Goal: Transaction & Acquisition: Purchase product/service

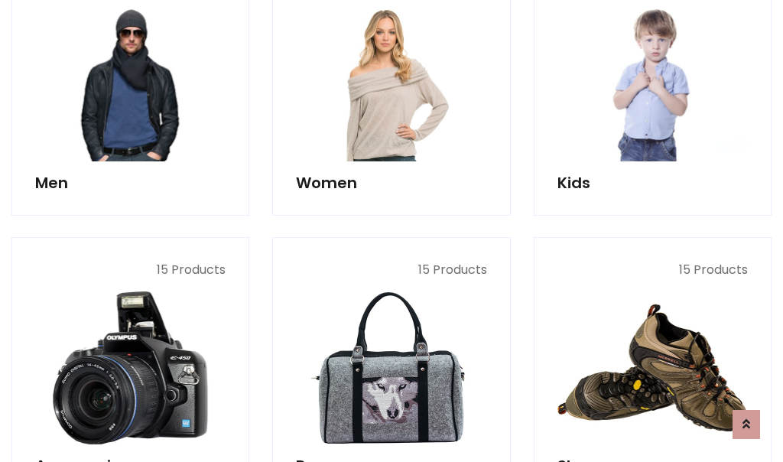
scroll to position [1110, 0]
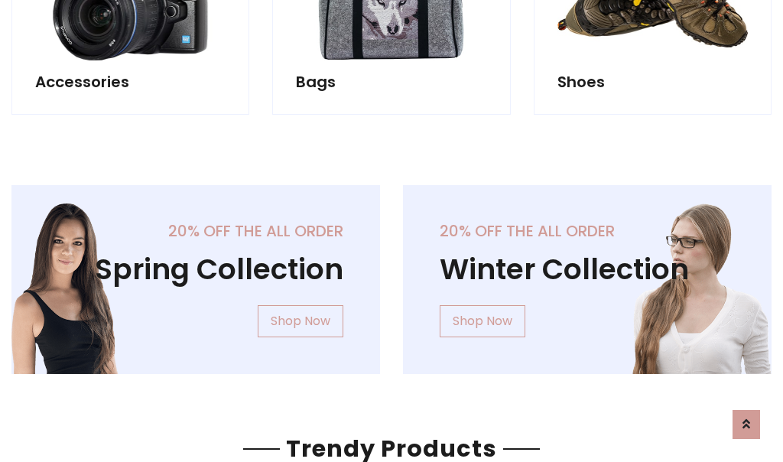
click at [392, 273] on div "20% off the all order Winter Collection Shop Now" at bounding box center [588, 291] width 392 height 213
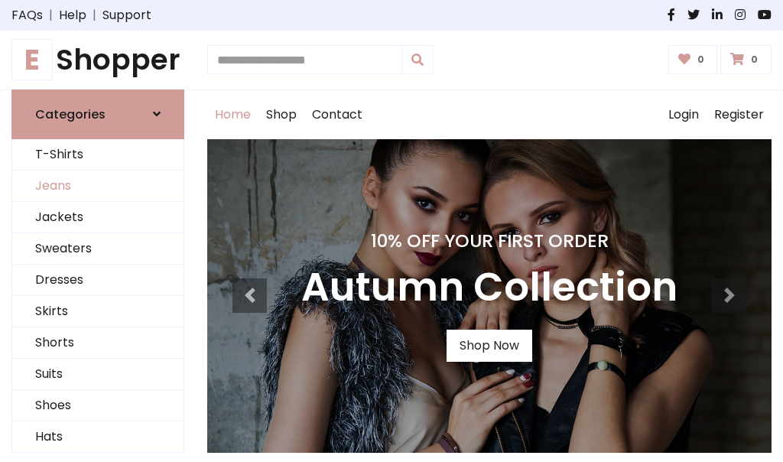
click at [98, 186] on link "Jeans" at bounding box center [97, 186] width 171 height 31
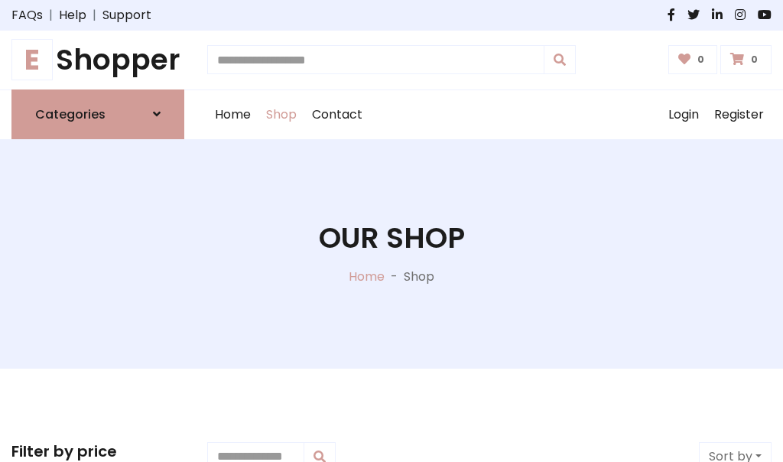
scroll to position [483, 0]
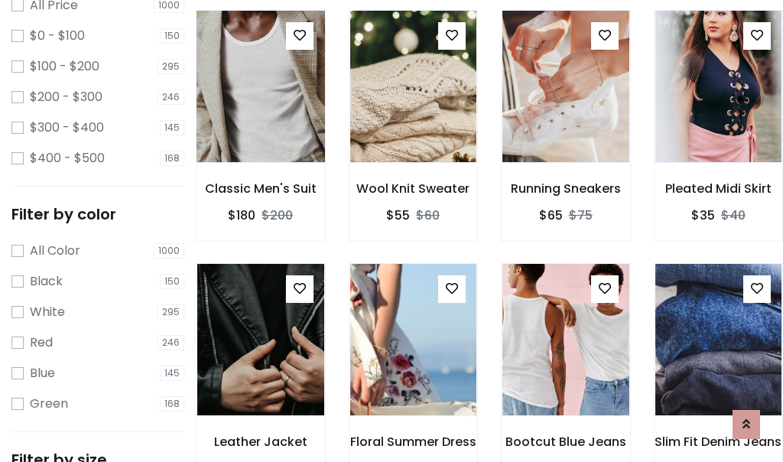
click at [260, 119] on img at bounding box center [260, 86] width 152 height 367
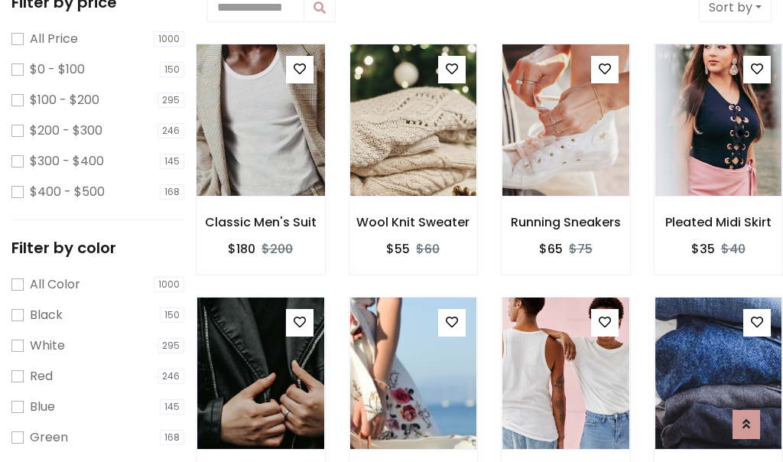
scroll to position [34, 0]
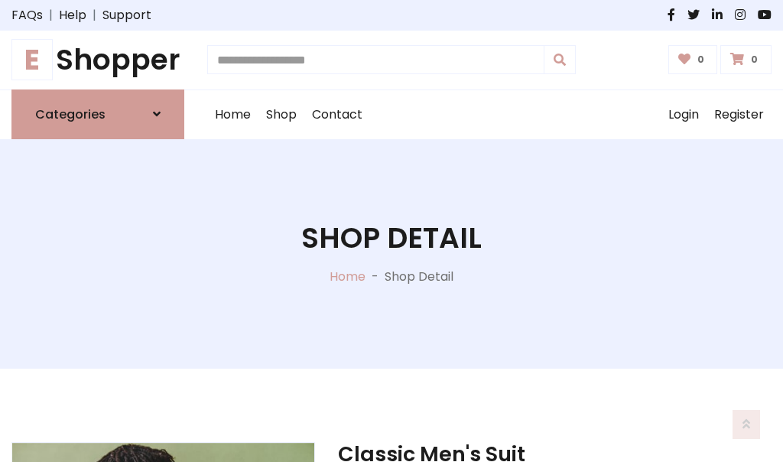
scroll to position [164, 0]
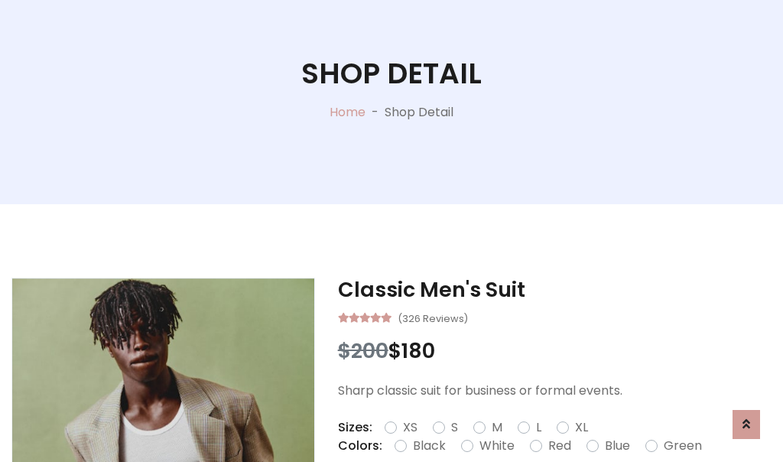
click at [558, 446] on label "Red" at bounding box center [559, 446] width 23 height 18
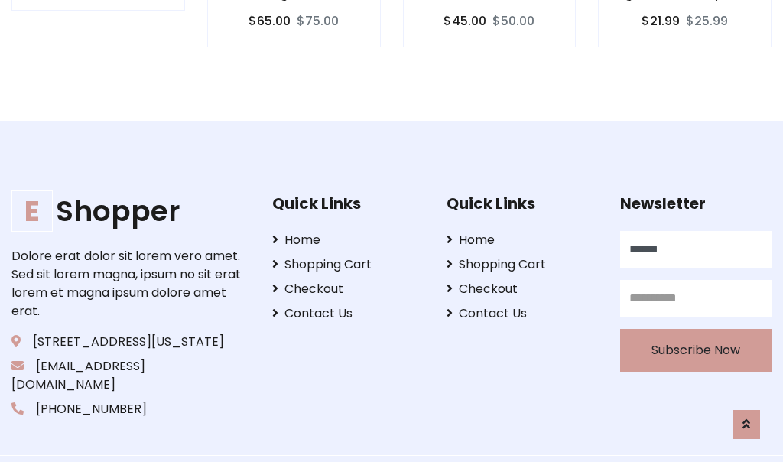
scroll to position [1536, 0]
type input "******"
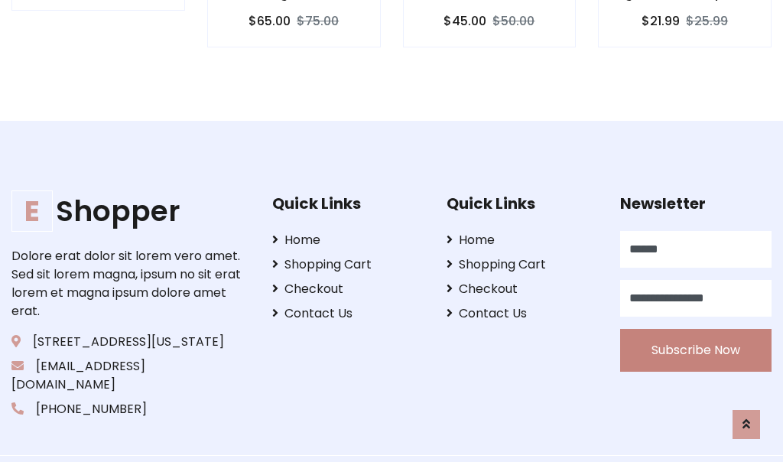
type input "**********"
click at [696, 331] on button "Subscribe Now" at bounding box center [695, 350] width 151 height 43
